Goal: Information Seeking & Learning: Check status

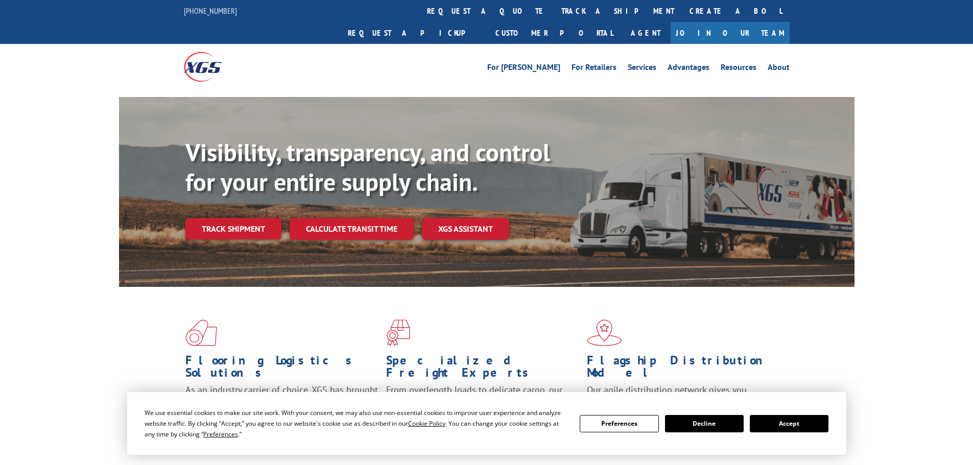
click at [255, 221] on div "Visibility, transparency, and control for your entire supply chain. Track shipm…" at bounding box center [519, 209] width 669 height 143
click at [249, 218] on link "Track shipment" at bounding box center [233, 228] width 96 height 21
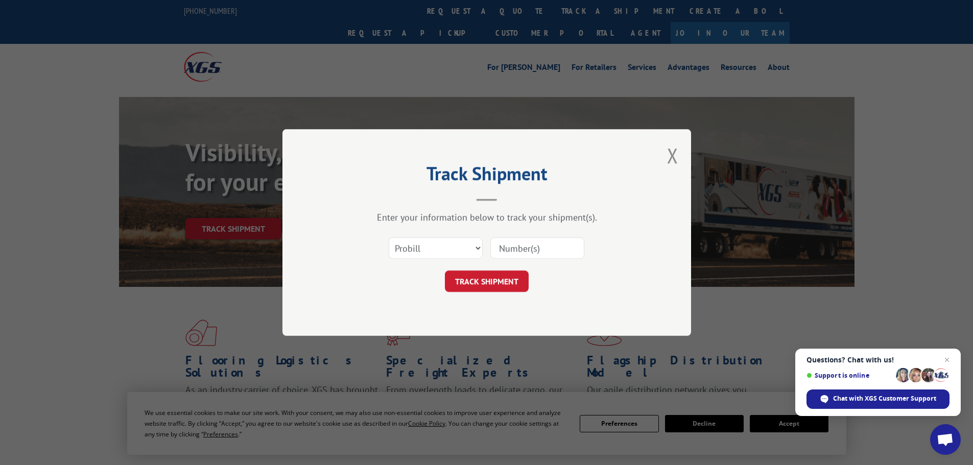
click at [510, 246] on input at bounding box center [537, 248] width 94 height 21
paste input "16398230"
type input "16398230"
click at [490, 279] on button "TRACK SHIPMENT" at bounding box center [487, 281] width 84 height 21
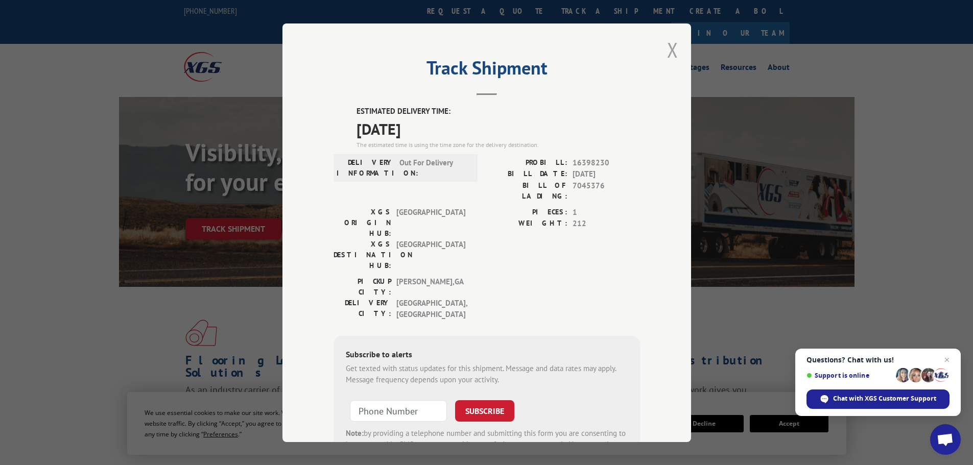
click at [667, 55] on button "Close modal" at bounding box center [672, 49] width 11 height 27
